Goal: Information Seeking & Learning: Learn about a topic

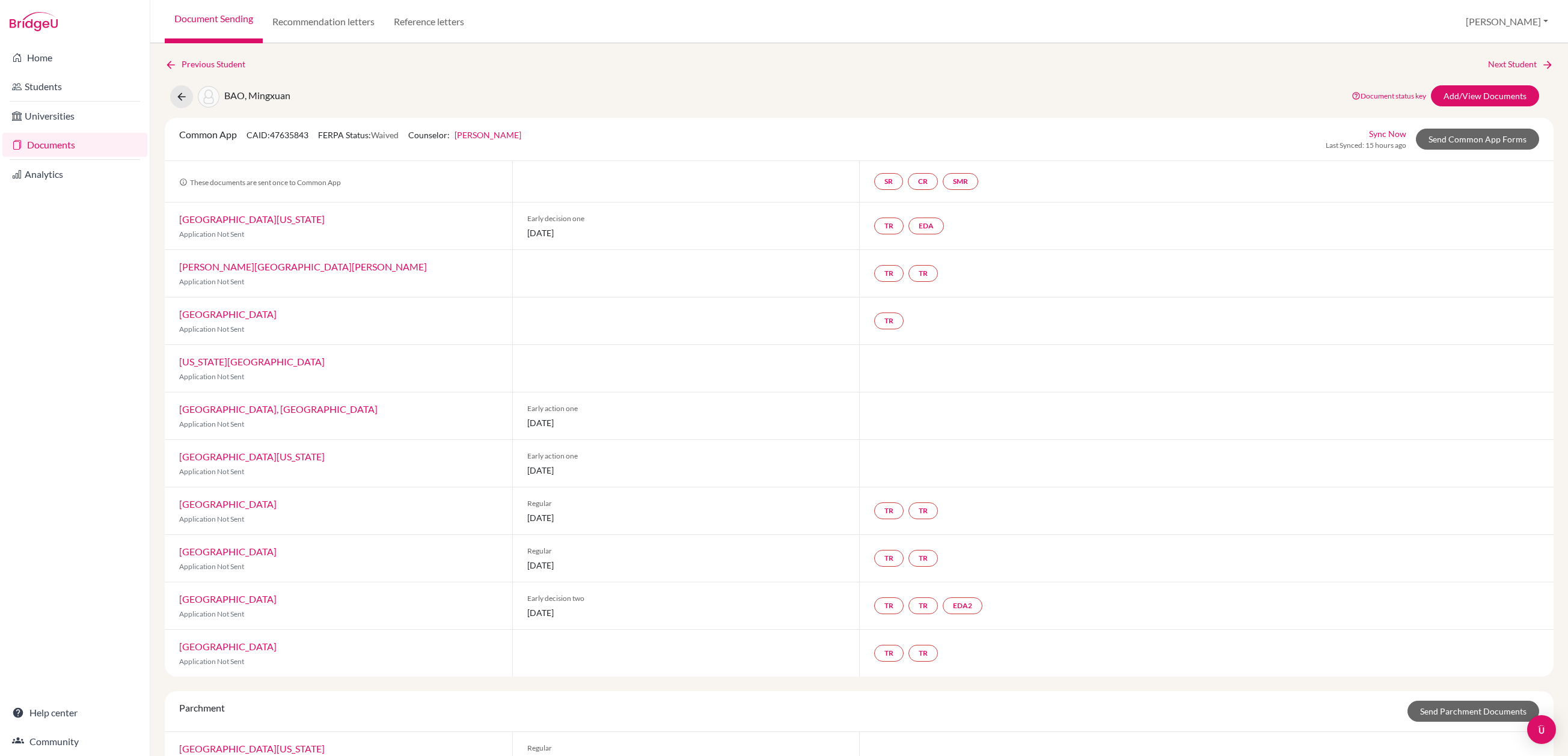
scroll to position [109, 0]
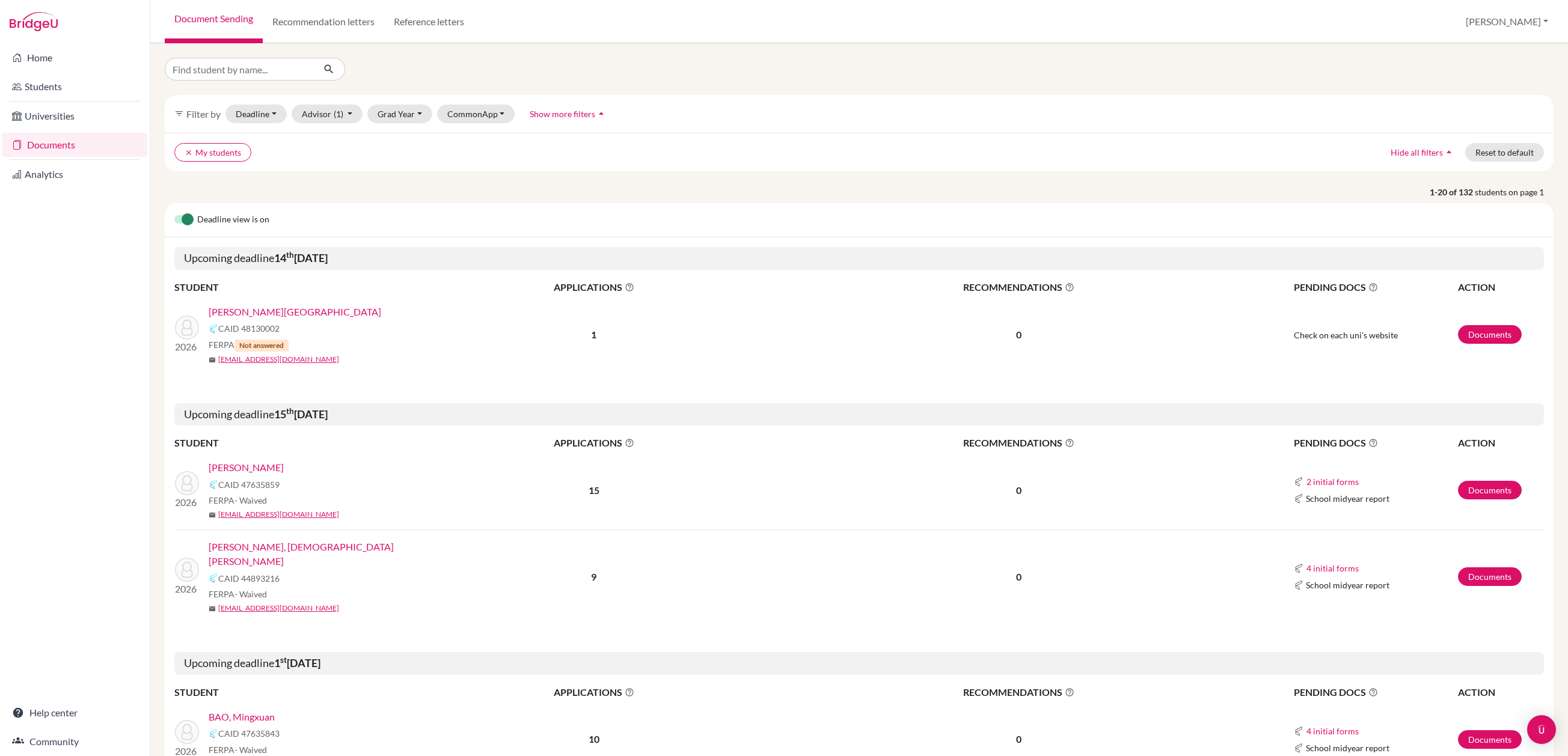
select select "10"
select select "11"
click at [278, 119] on button "Deadline - Select a date range Or double click for a single date selection Toda…" at bounding box center [256, 114] width 61 height 19
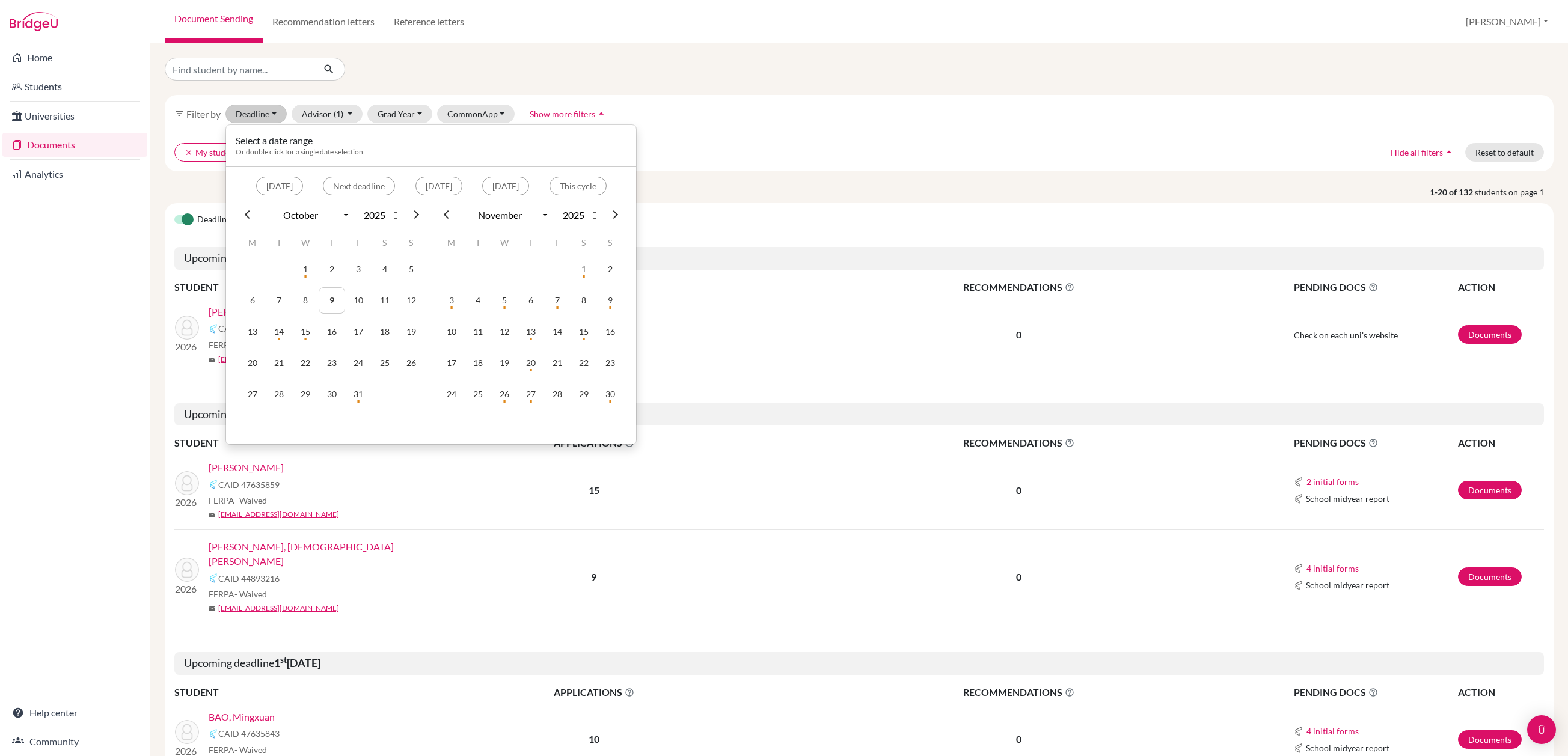
click at [594, 77] on div at bounding box center [389, 69] width 469 height 23
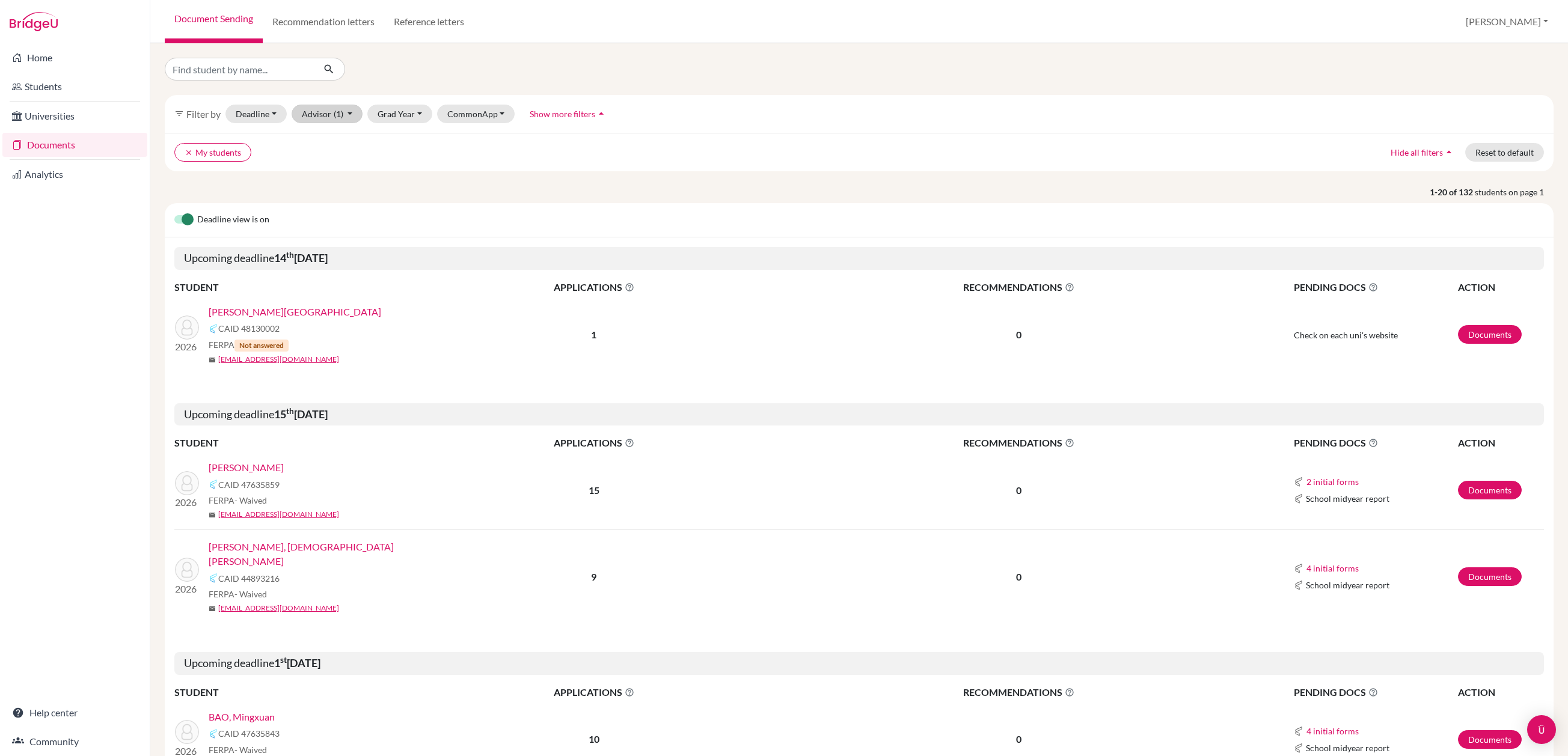
click at [348, 123] on button "Advisor (1)" at bounding box center [327, 114] width 72 height 19
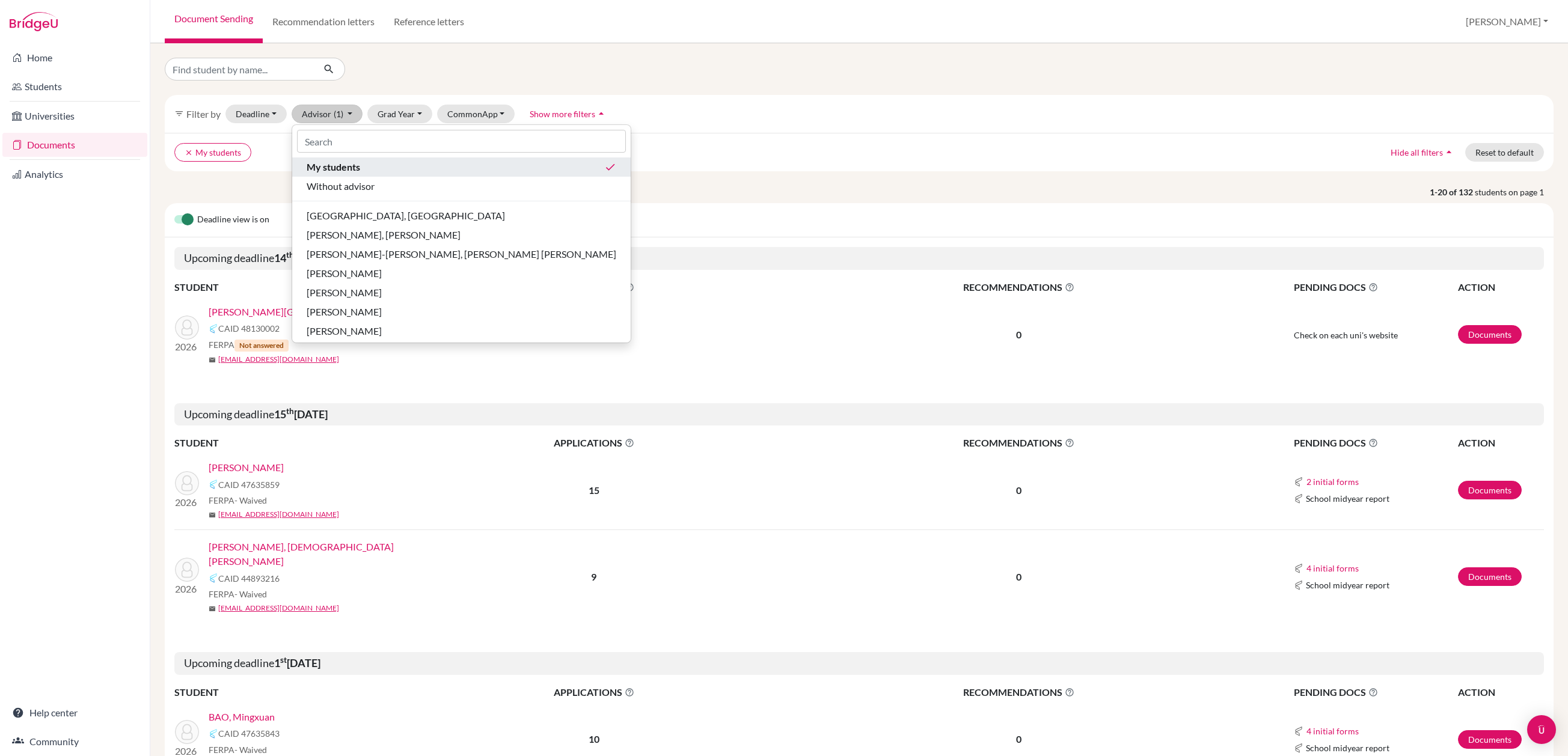
click at [359, 174] on span "My students" at bounding box center [333, 167] width 54 height 15
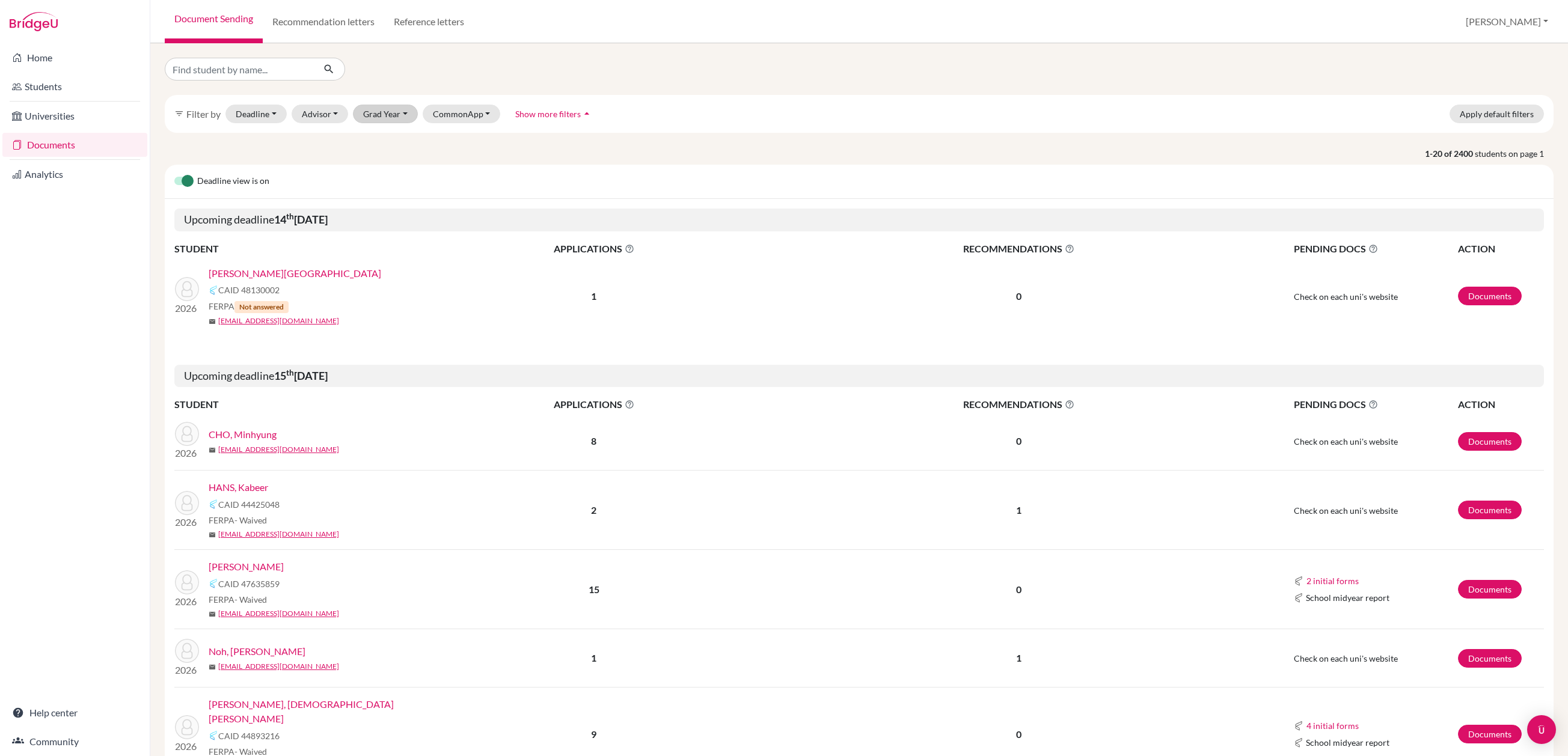
click at [418, 123] on button "Grad Year" at bounding box center [385, 114] width 65 height 19
click at [389, 204] on span "2026" at bounding box center [378, 196] width 21 height 15
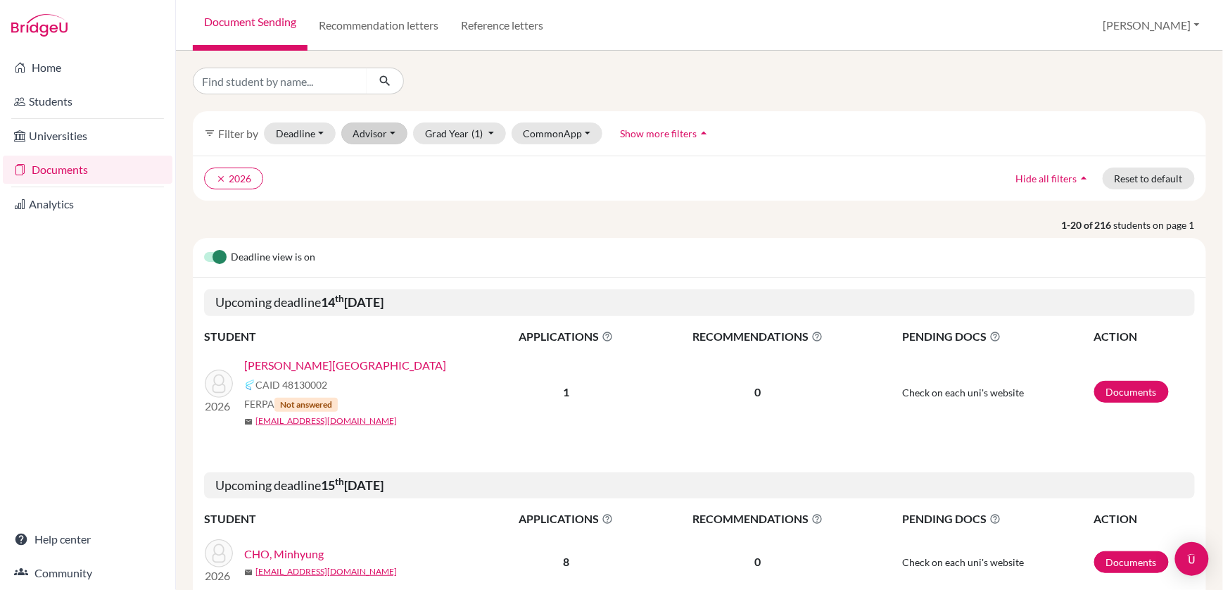
click at [381, 133] on button "Advisor" at bounding box center [374, 133] width 67 height 22
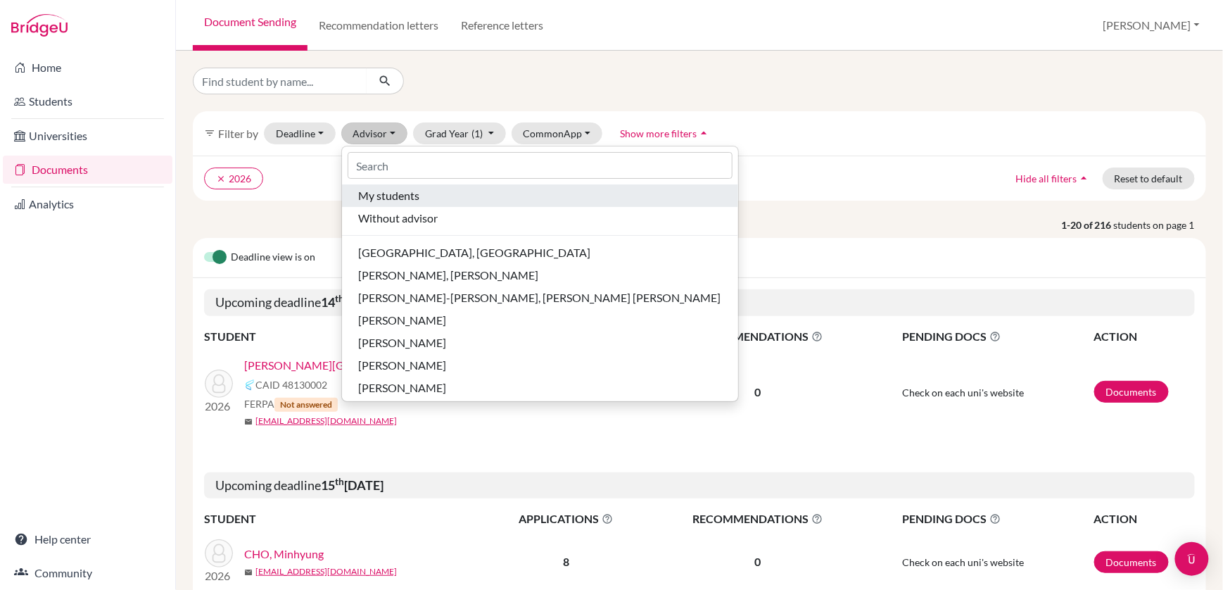
click at [377, 198] on span "My students" at bounding box center [389, 195] width 61 height 17
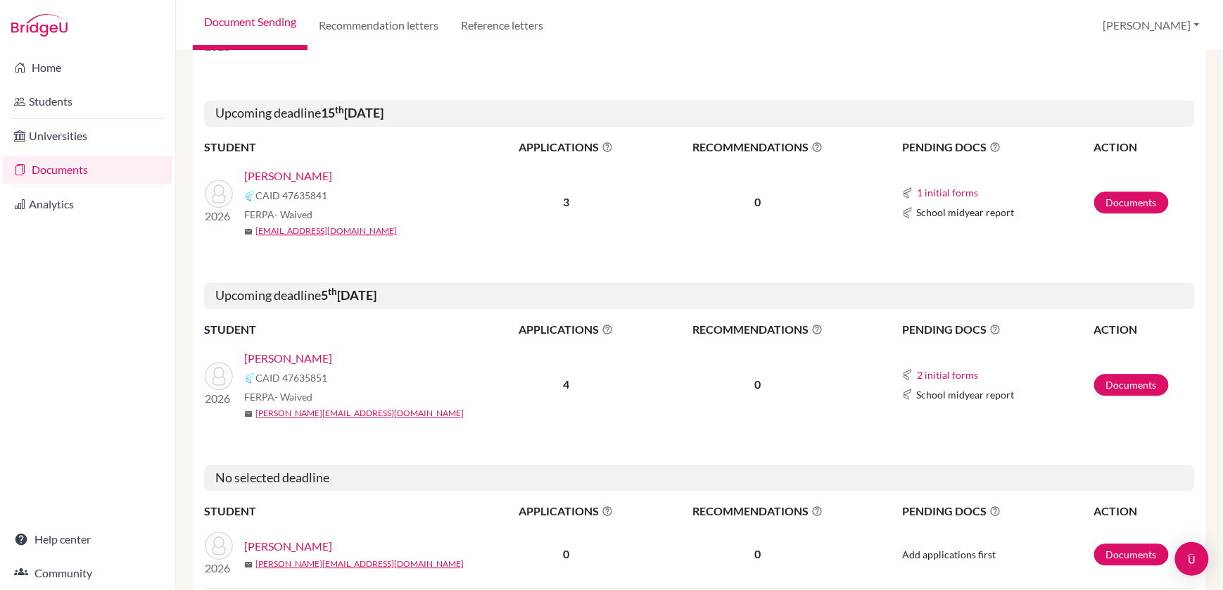
scroll to position [1115, 0]
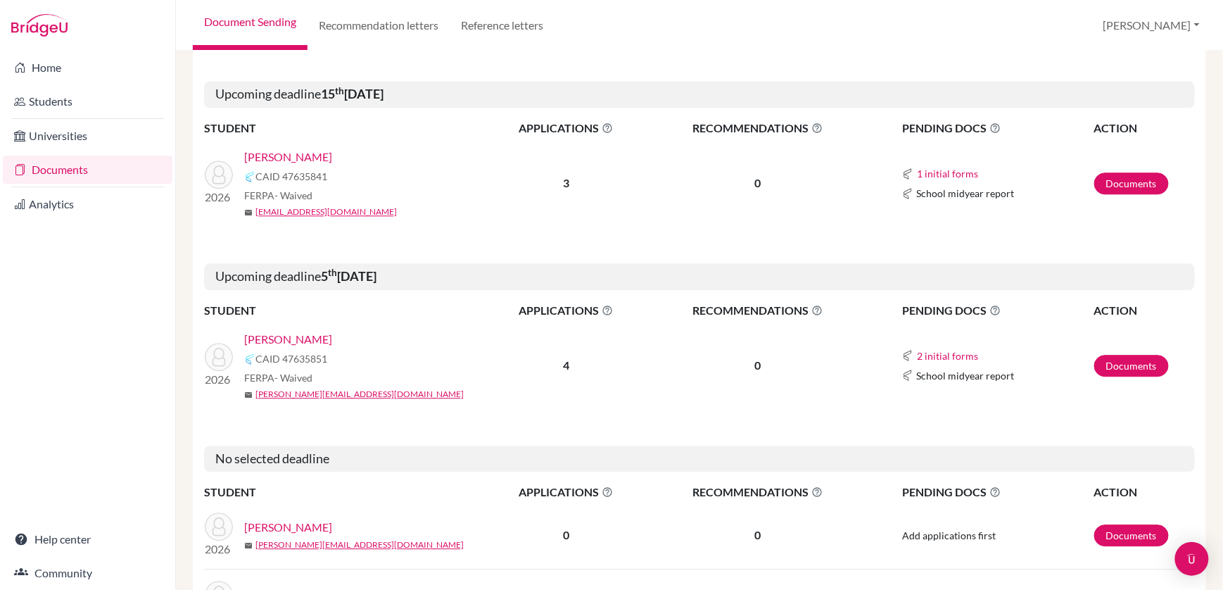
click at [274, 331] on link "[PERSON_NAME]" at bounding box center [288, 339] width 88 height 17
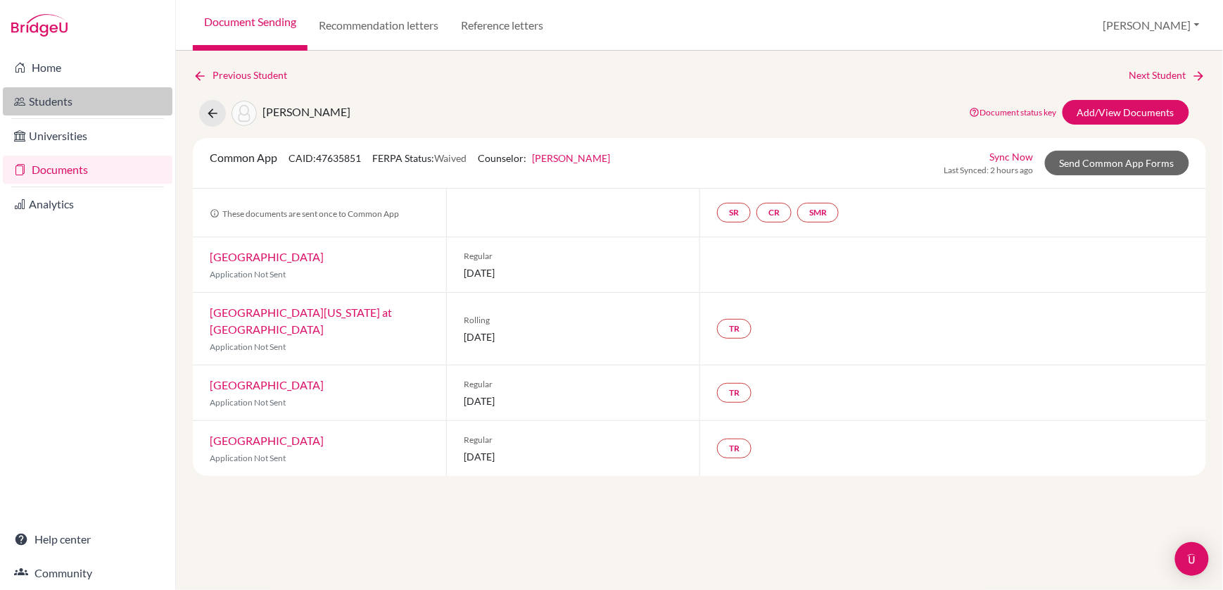
click at [37, 103] on link "Students" at bounding box center [88, 101] width 170 height 28
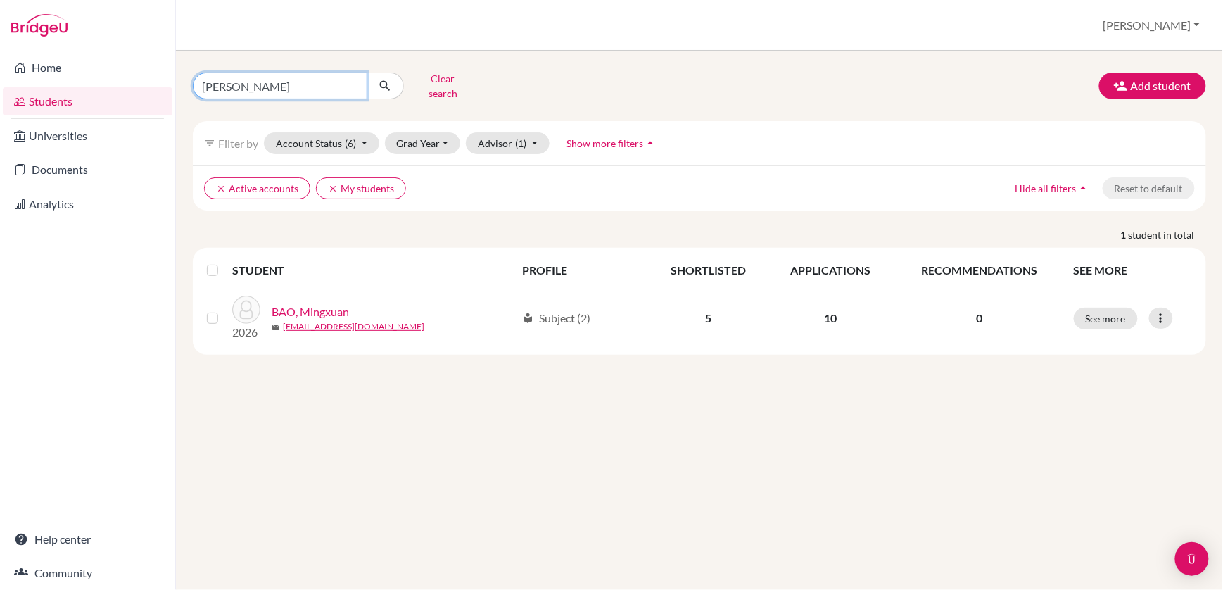
click at [280, 77] on input "bao mingxuan" at bounding box center [280, 85] width 175 height 27
click at [279, 91] on input "bao mingxuan" at bounding box center [280, 85] width 175 height 27
type input "b"
type input "sood"
click at [385, 85] on button "submit" at bounding box center [385, 85] width 37 height 27
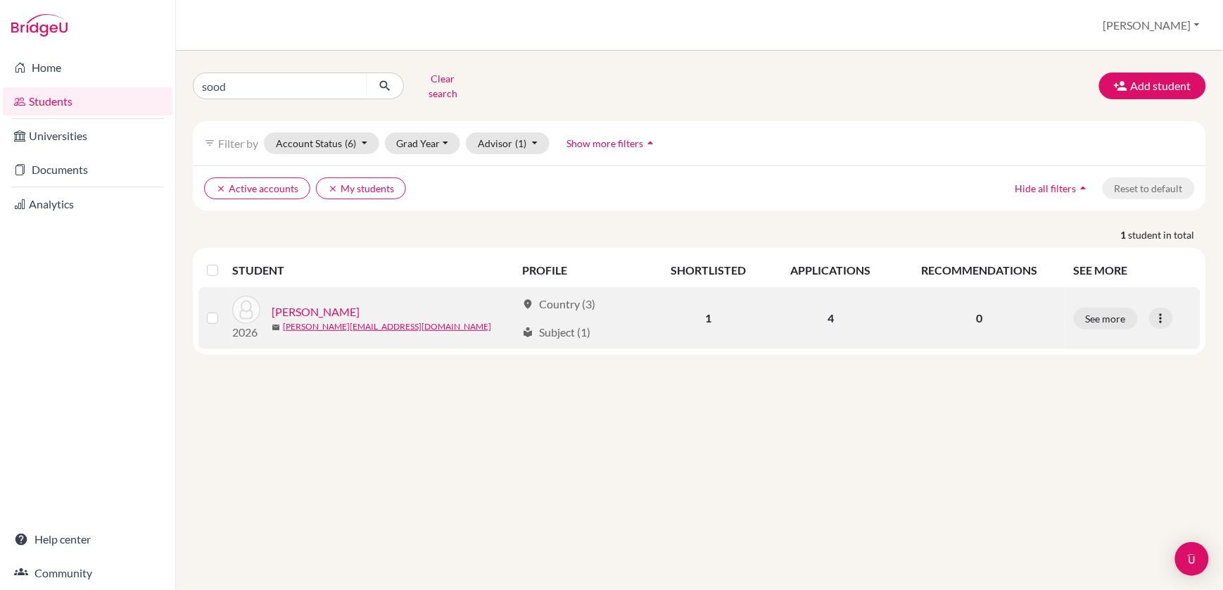
click at [313, 311] on link "[PERSON_NAME]" at bounding box center [316, 311] width 88 height 17
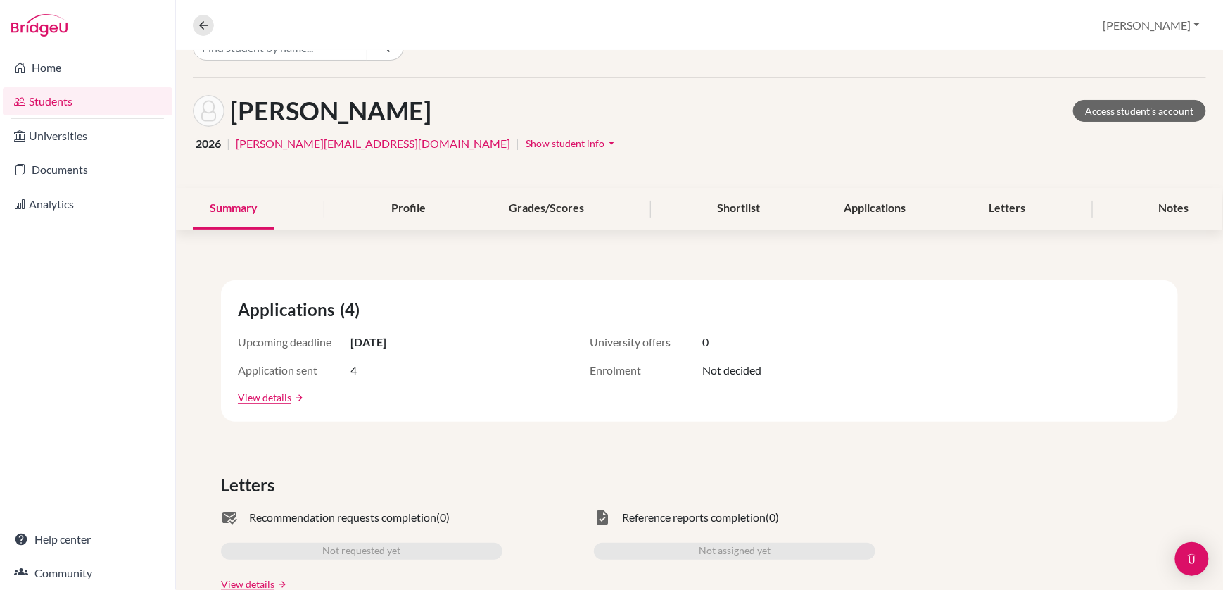
scroll to position [37, 0]
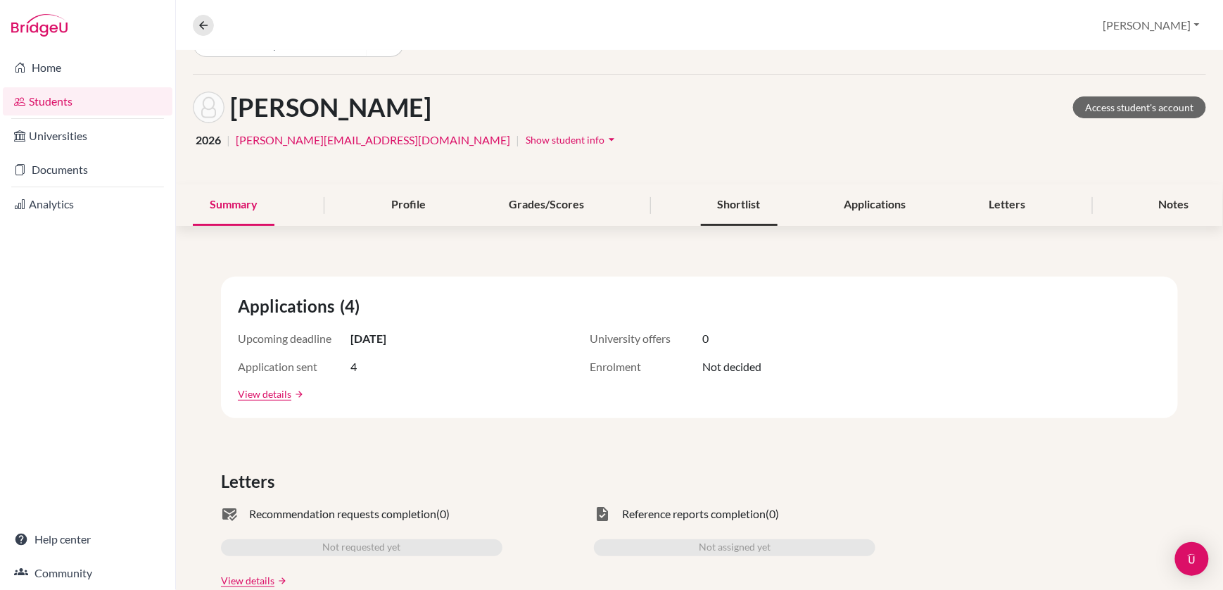
click at [732, 201] on div "Shortlist" at bounding box center [739, 205] width 77 height 42
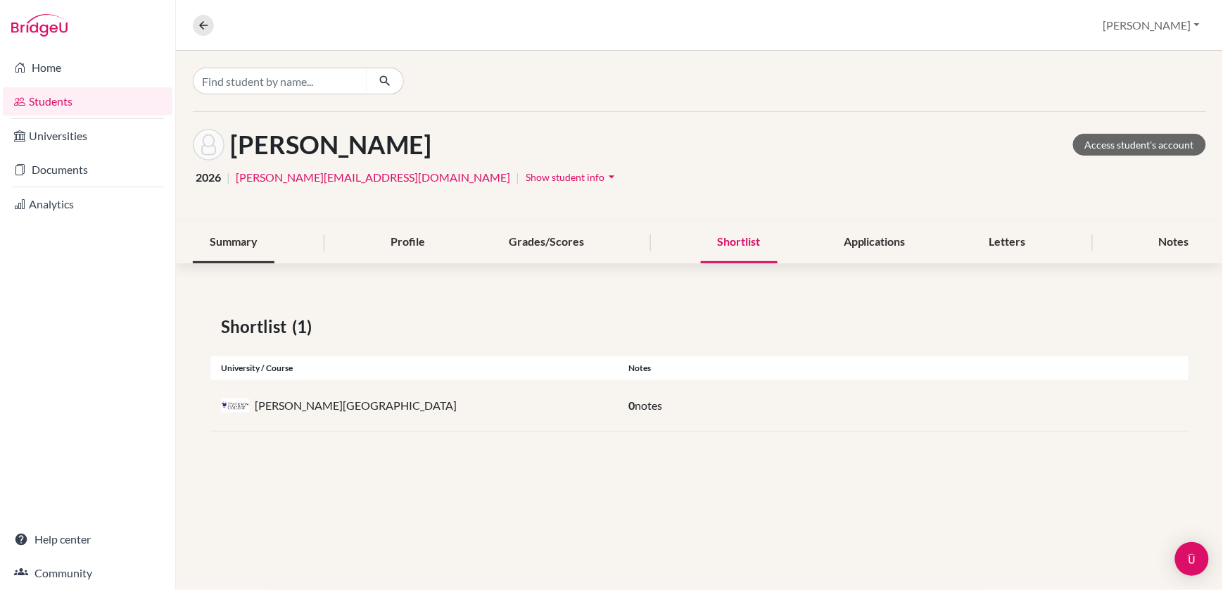
click at [229, 248] on div "Summary" at bounding box center [234, 243] width 82 height 42
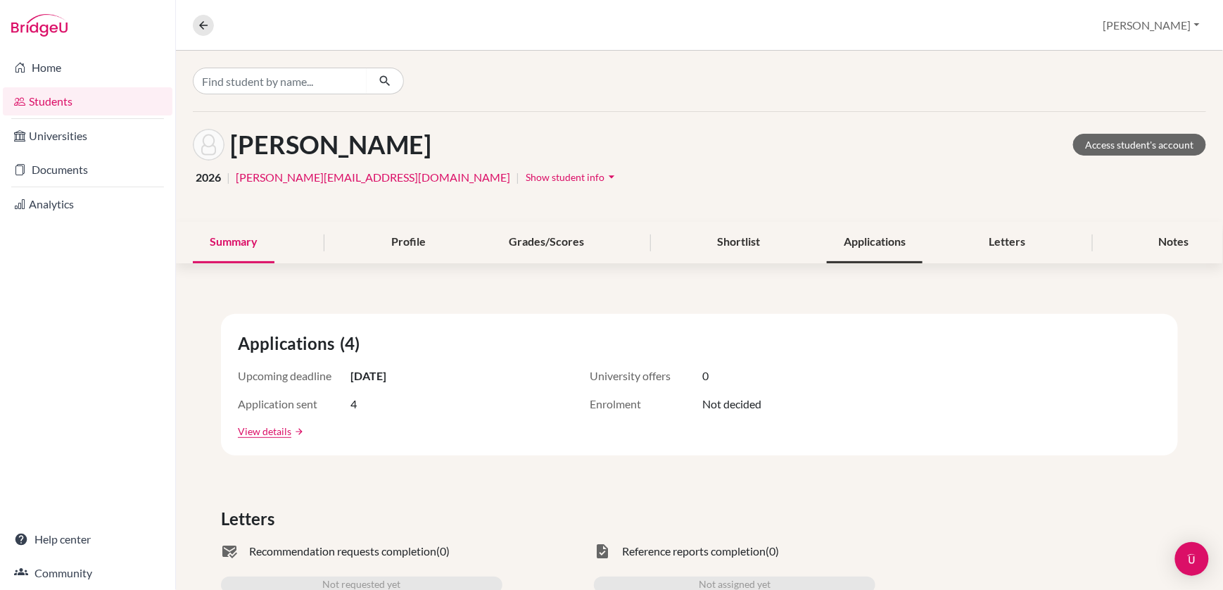
click at [876, 245] on div "Applications" at bounding box center [875, 243] width 96 height 42
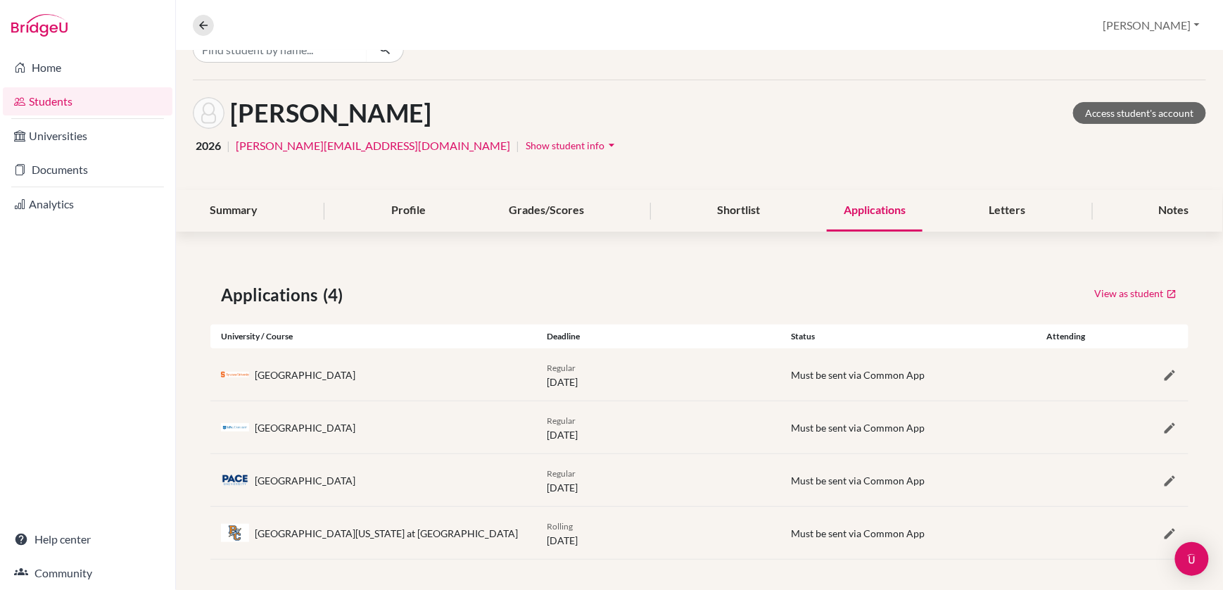
scroll to position [30, 0]
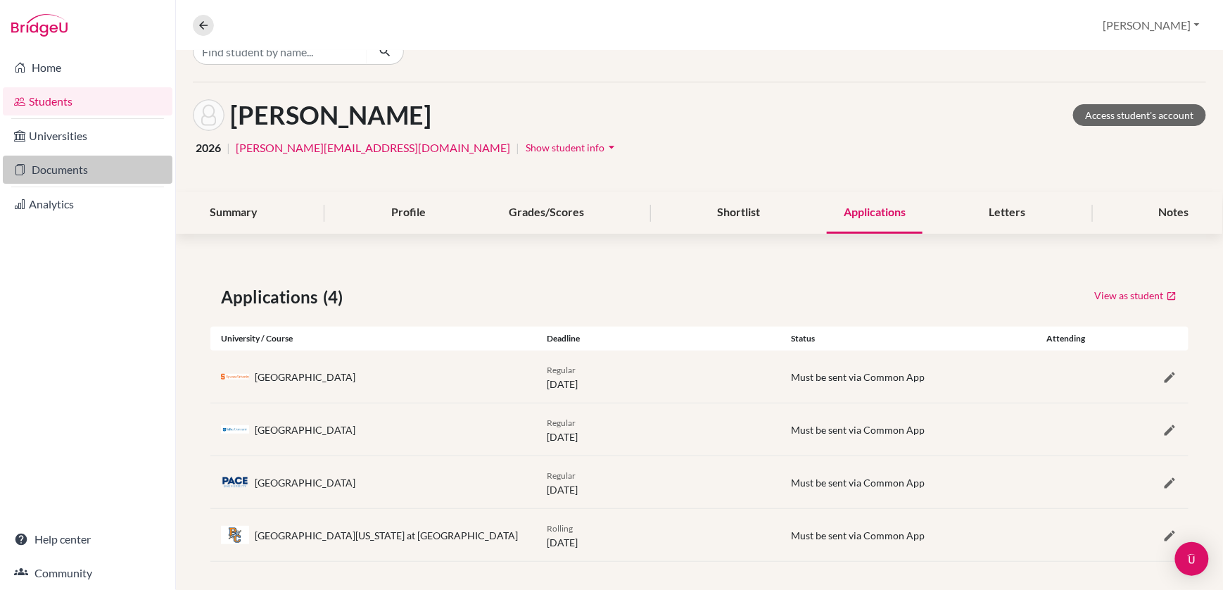
click at [65, 172] on link "Documents" at bounding box center [88, 170] width 170 height 28
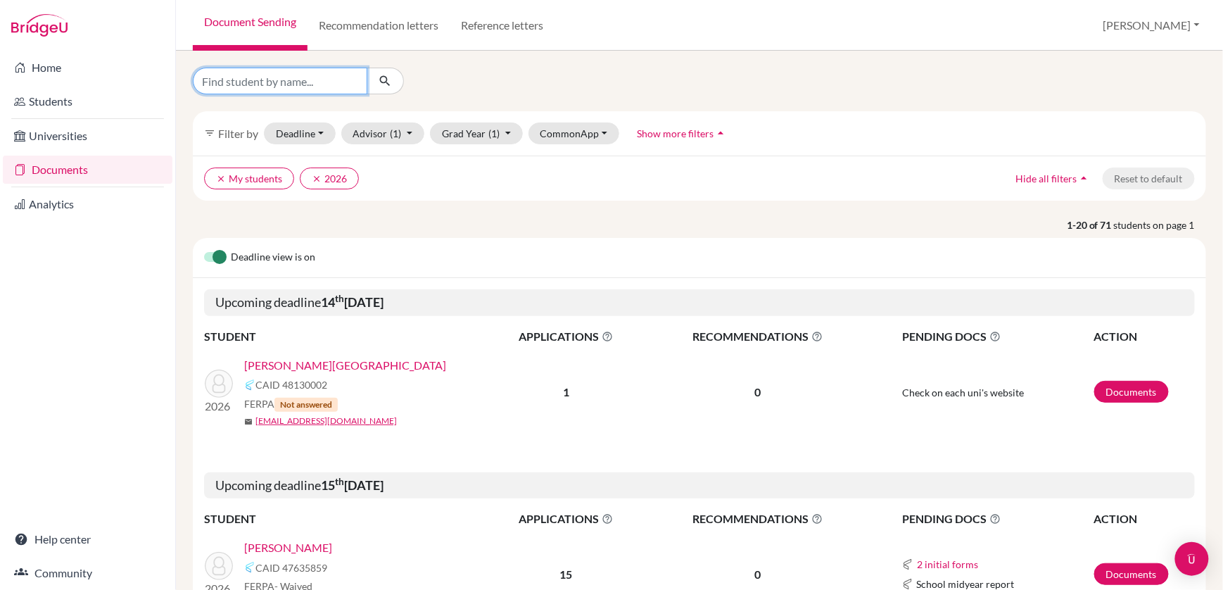
click at [285, 80] on input "Find student by name..." at bounding box center [280, 81] width 175 height 27
type input "Sood"
click at [385, 81] on button "submit" at bounding box center [385, 81] width 37 height 27
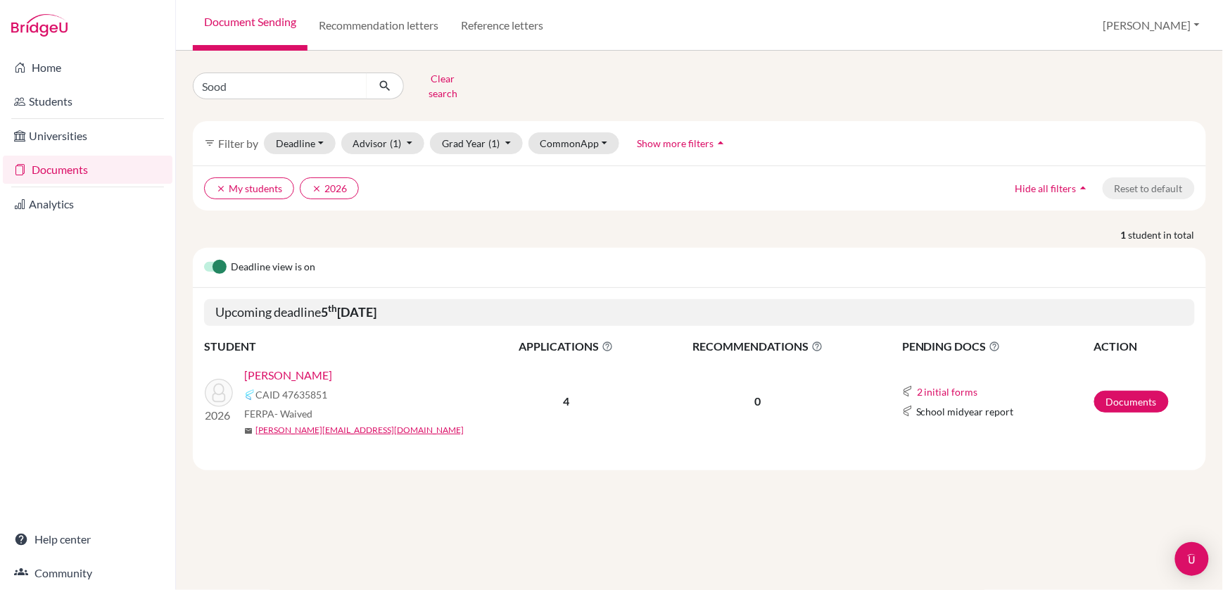
click at [279, 370] on link "[PERSON_NAME]" at bounding box center [288, 375] width 88 height 17
